Goal: Transaction & Acquisition: Purchase product/service

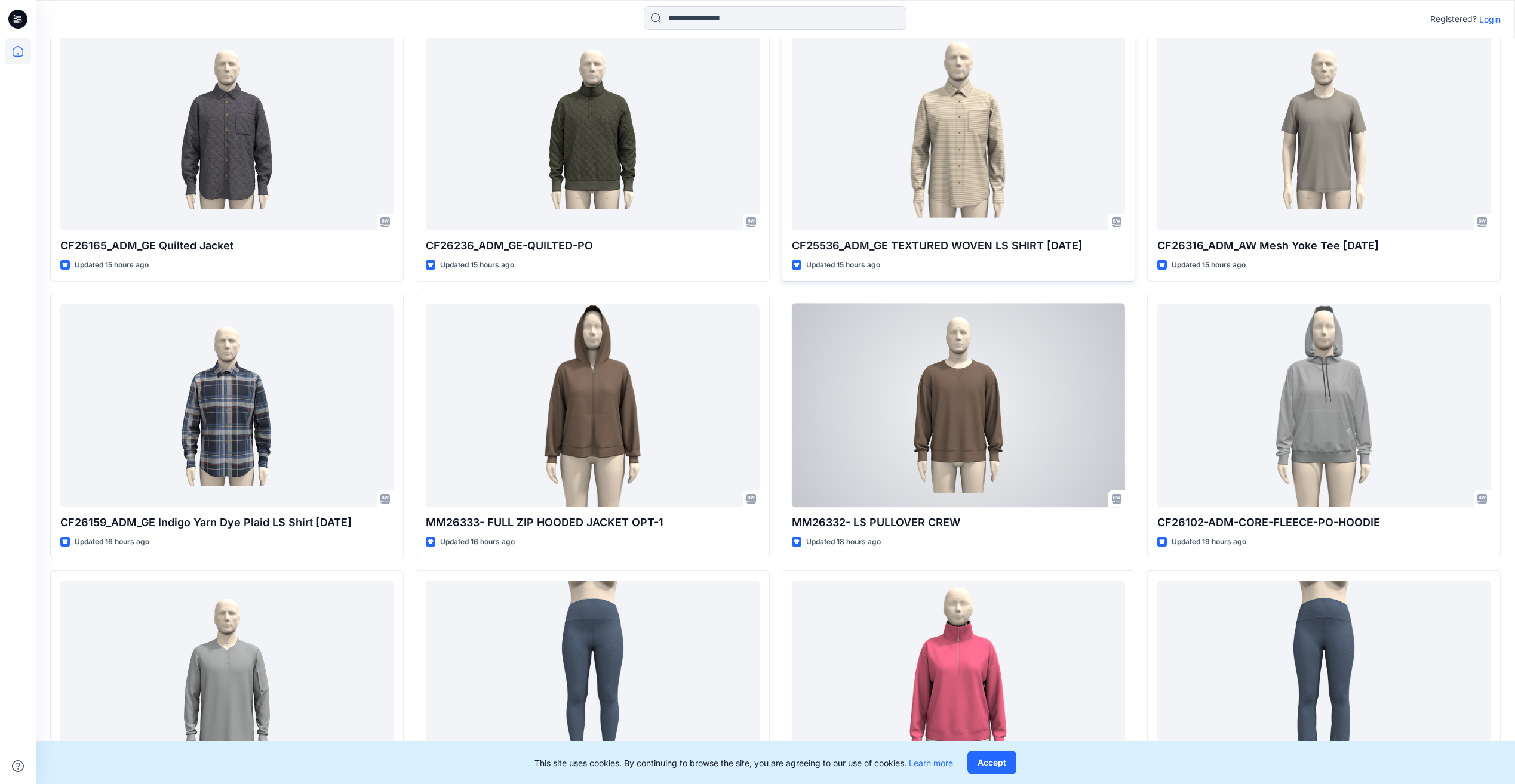
scroll to position [734, 0]
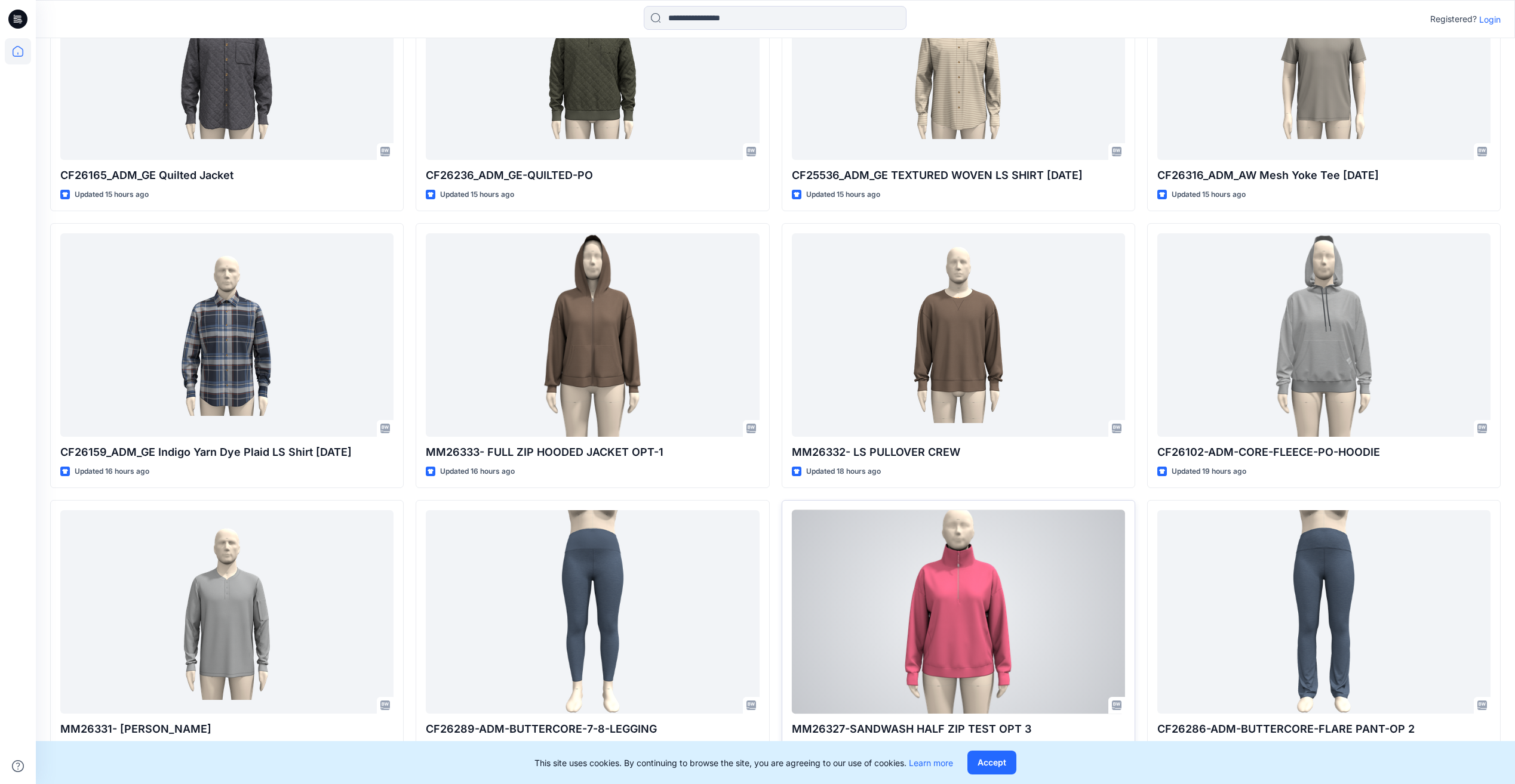
click at [988, 601] on div at bounding box center [958, 612] width 333 height 203
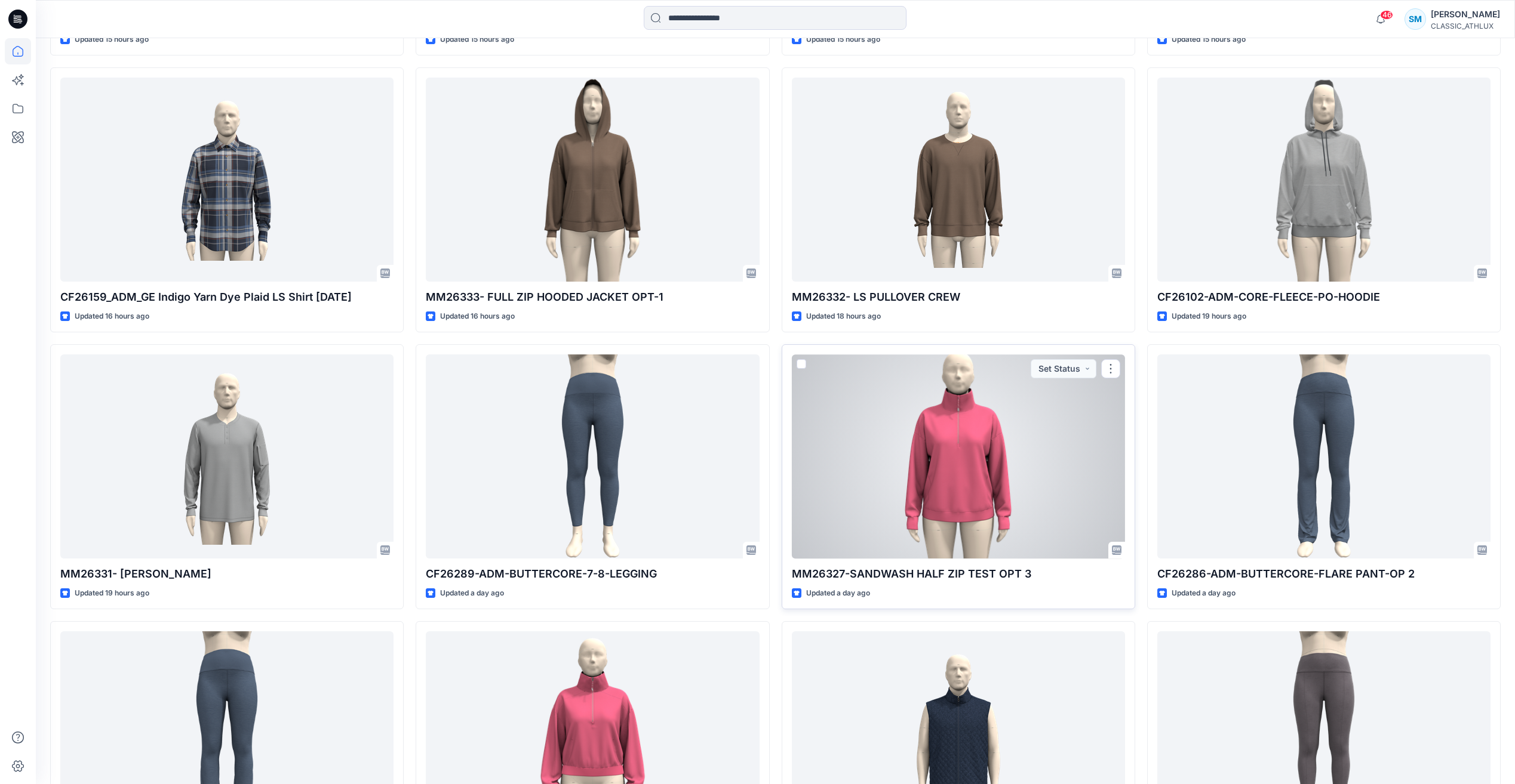
scroll to position [1014, 0]
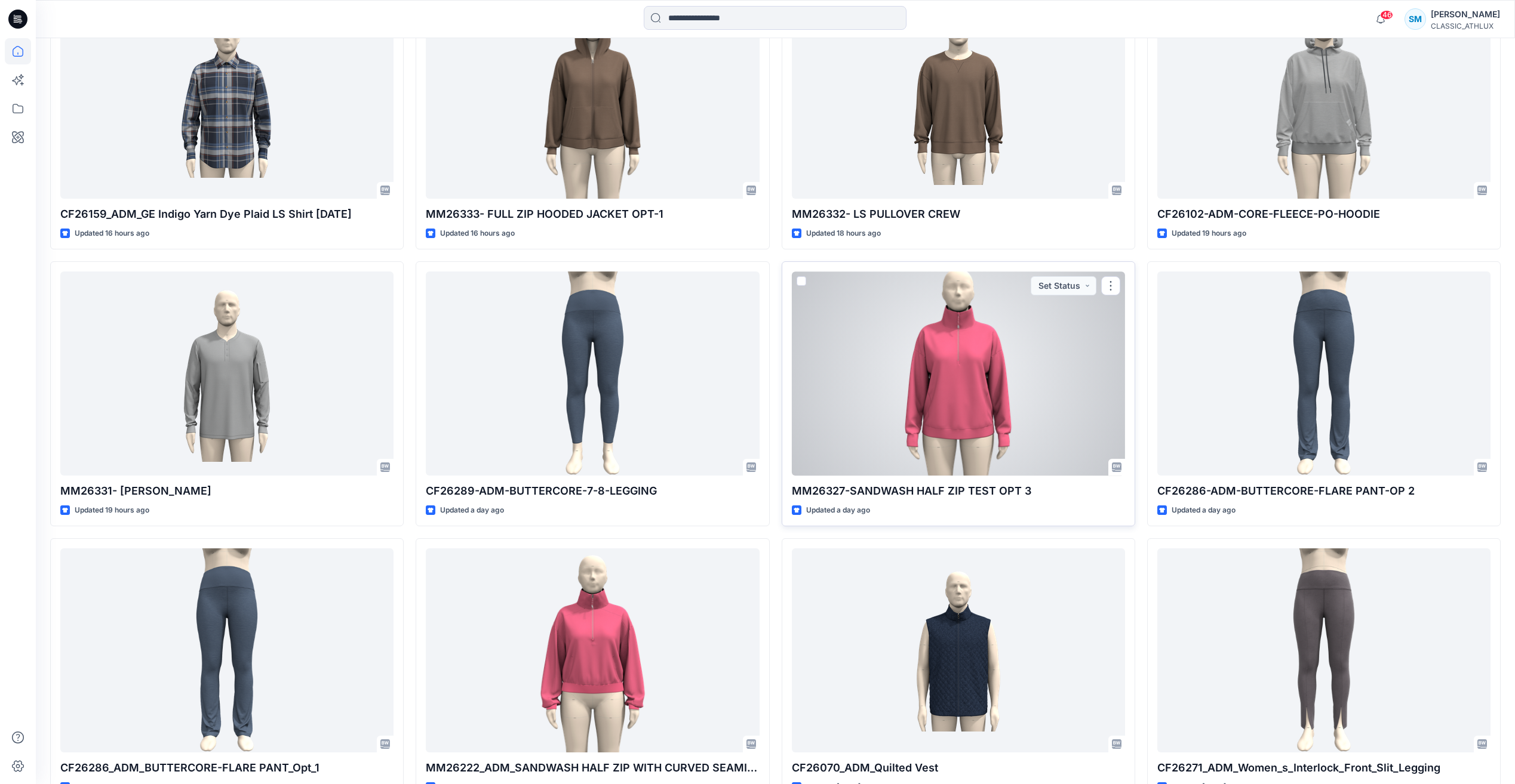
click at [985, 420] on div at bounding box center [958, 373] width 333 height 203
